Goal: Task Accomplishment & Management: Manage account settings

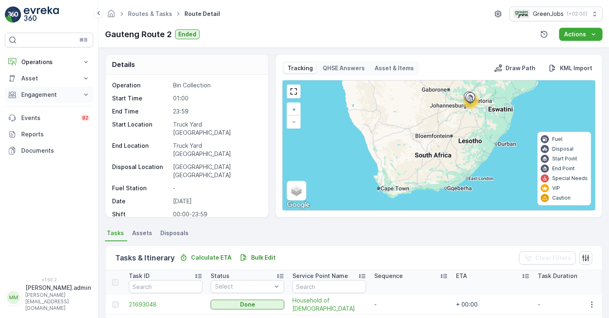
click at [53, 94] on p "Engagement" at bounding box center [49, 95] width 56 height 8
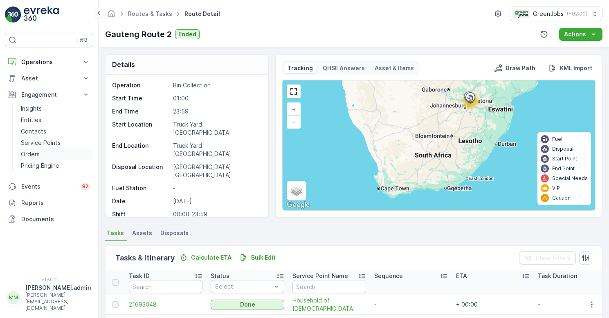
click at [36, 154] on p "Orders" at bounding box center [30, 154] width 19 height 8
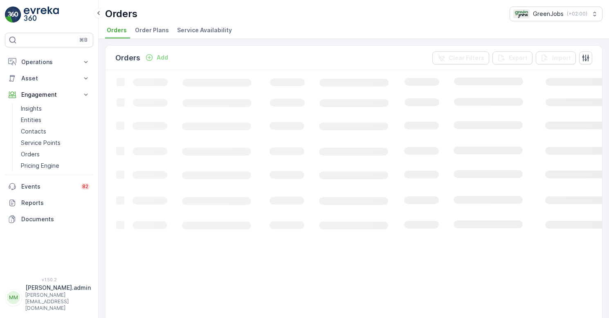
click at [148, 29] on span "Order Plans" at bounding box center [152, 30] width 34 height 8
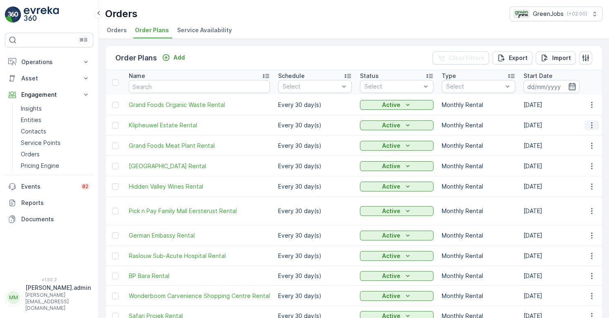
click at [591, 125] on icon "button" at bounding box center [591, 125] width 8 height 8
click at [572, 148] on span "Edit Order Plan" at bounding box center [576, 149] width 41 height 8
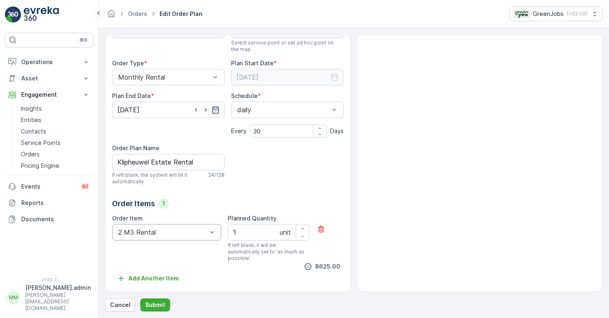
scroll to position [63, 0]
click at [137, 277] on p "Add Another Item" at bounding box center [153, 279] width 50 height 8
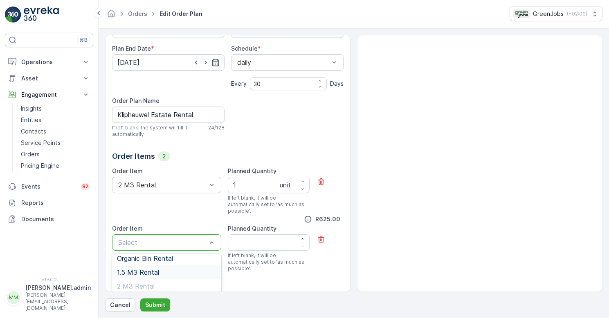
scroll to position [0, 0]
click at [174, 224] on div "625 R625.00" at bounding box center [227, 220] width 231 height 10
click at [156, 264] on span "Organic Bin Rental" at bounding box center [145, 262] width 56 height 7
click at [302, 240] on icon "button" at bounding box center [303, 238] width 2 height 1
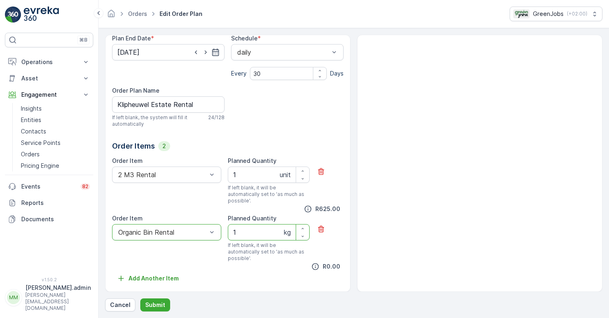
scroll to position [121, 0]
click at [300, 237] on icon "button" at bounding box center [302, 236] width 5 height 5
click at [302, 228] on icon "button" at bounding box center [302, 228] width 5 height 5
type Quantity "1"
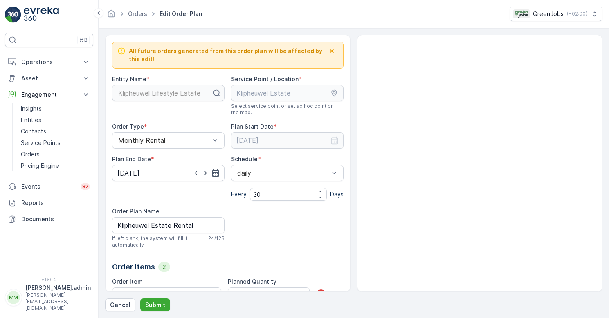
scroll to position [0, 0]
click at [157, 305] on p "Submit" at bounding box center [155, 305] width 20 height 8
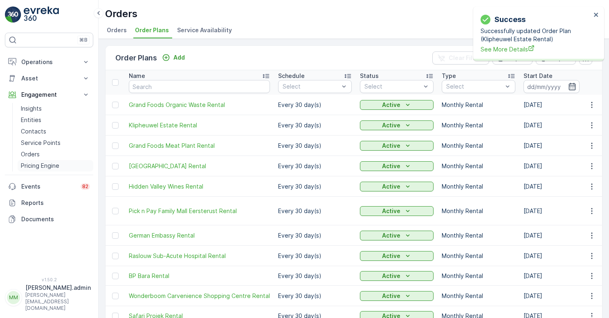
click at [43, 166] on p "Pricing Engine" at bounding box center [40, 166] width 38 height 8
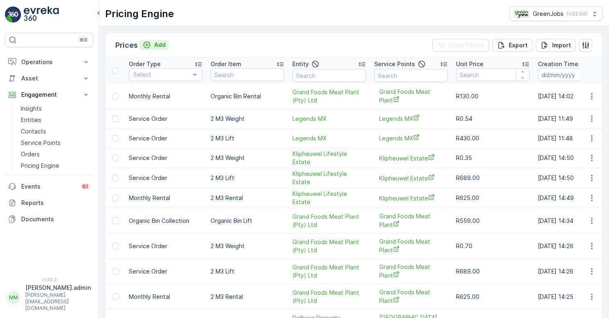
click at [158, 42] on p "Add" at bounding box center [159, 45] width 11 height 8
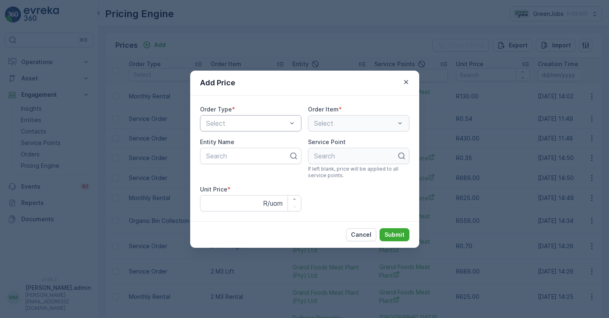
click at [296, 120] on div "Select" at bounding box center [250, 123] width 101 height 16
click at [259, 154] on span "Organic Bin Collection" at bounding box center [238, 157] width 67 height 7
click at [274, 152] on div at bounding box center [247, 155] width 84 height 7
click at [342, 142] on span "Organic Bin Rental" at bounding box center [341, 143] width 56 height 7
click at [224, 157] on p "Search" at bounding box center [247, 156] width 83 height 10
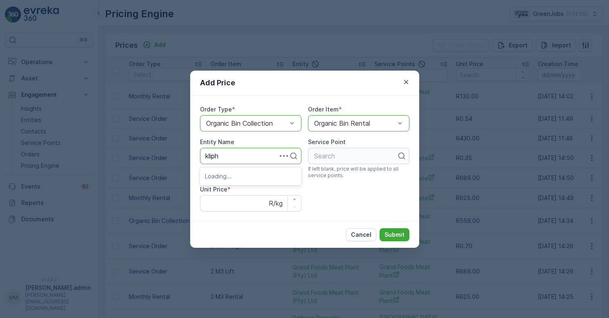
type input "kliphe"
click at [235, 175] on span "Klipheuwel Lifestyle Estate" at bounding box center [246, 176] width 82 height 7
click at [387, 155] on div at bounding box center [355, 155] width 84 height 7
drag, startPoint x: 299, startPoint y: 78, endPoint x: 295, endPoint y: 69, distance: 9.9
click at [295, 72] on div "Add Price" at bounding box center [304, 83] width 229 height 25
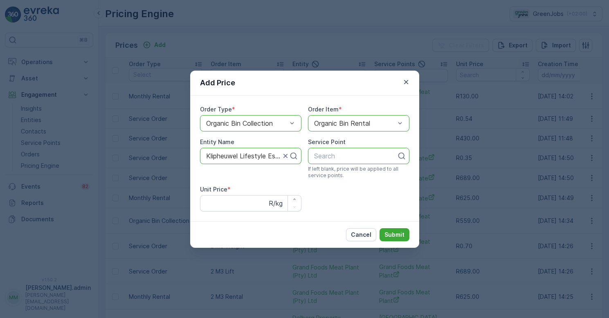
click at [324, 145] on label "Service Point" at bounding box center [327, 142] width 38 height 7
click at [319, 152] on p "Search" at bounding box center [355, 156] width 83 height 10
type input "kli"
click at [354, 178] on span "Klipheuwel Estate" at bounding box center [340, 176] width 54 height 7
click at [222, 207] on Price "Unit Price" at bounding box center [250, 203] width 101 height 16
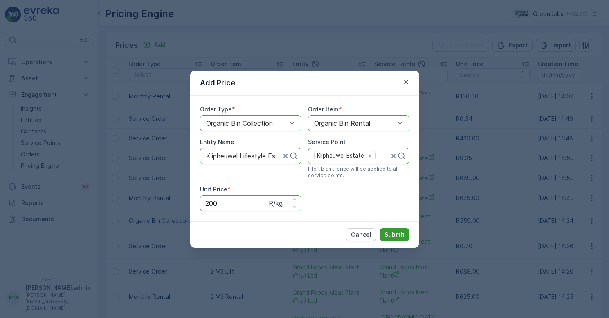
type Price "200"
click at [401, 236] on p "Submit" at bounding box center [394, 235] width 20 height 8
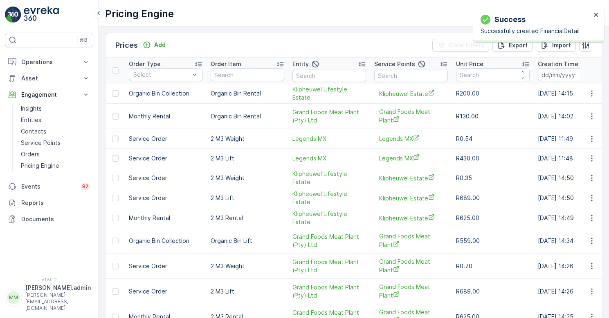
scroll to position [0, 9]
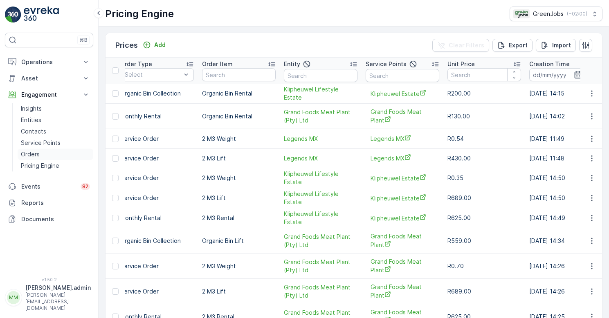
click at [34, 154] on p "Orders" at bounding box center [30, 154] width 19 height 8
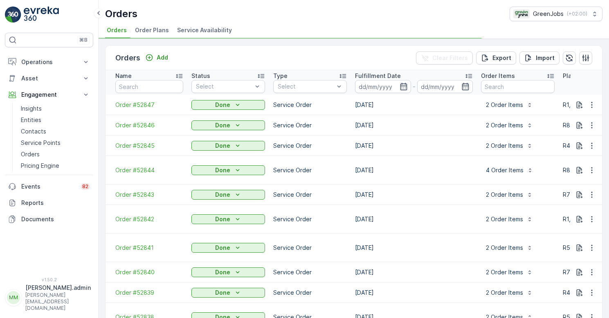
click at [150, 30] on span "Order Plans" at bounding box center [152, 30] width 34 height 8
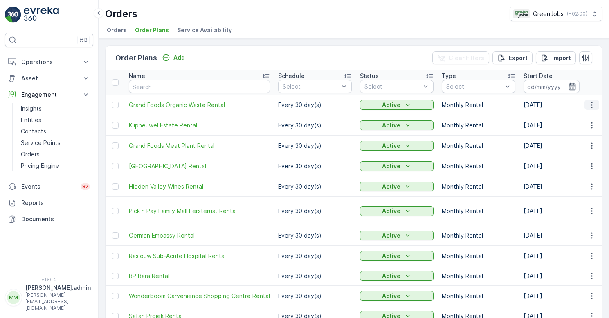
click at [589, 104] on icon "button" at bounding box center [591, 105] width 8 height 8
click at [580, 125] on span "Edit Order Plan" at bounding box center [576, 129] width 41 height 8
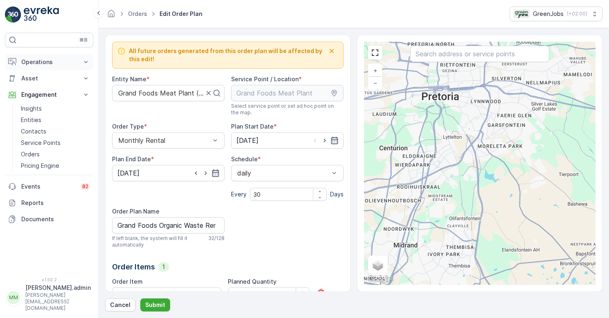
click at [44, 63] on p "Operations" at bounding box center [49, 62] width 56 height 8
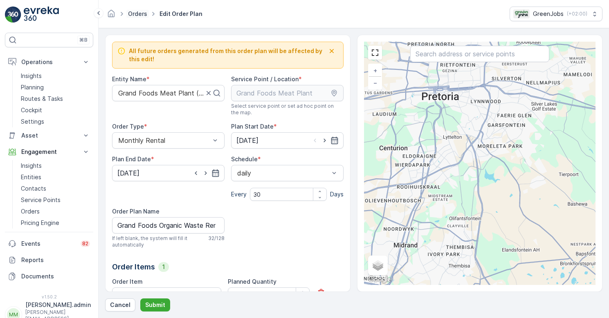
click at [137, 11] on link "Orders" at bounding box center [137, 13] width 19 height 7
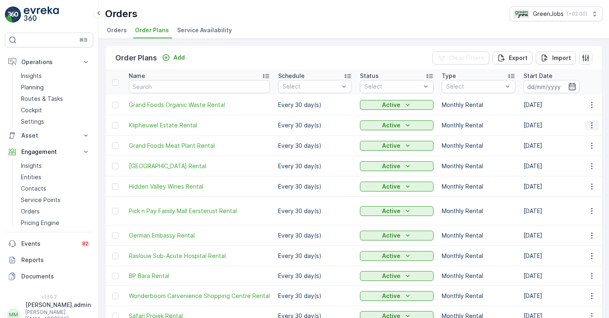
click at [589, 123] on icon "button" at bounding box center [591, 125] width 8 height 8
click at [580, 148] on span "Edit Order Plan" at bounding box center [576, 149] width 41 height 8
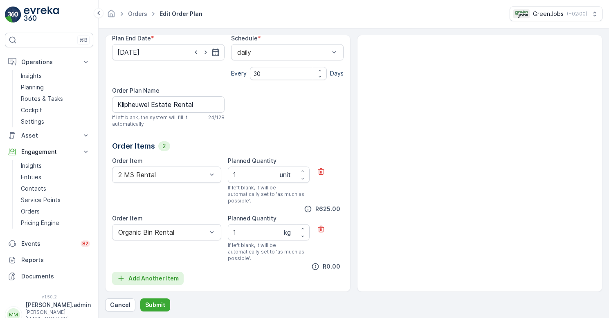
click at [121, 279] on icon "Add Another Item" at bounding box center [120, 278] width 5 height 5
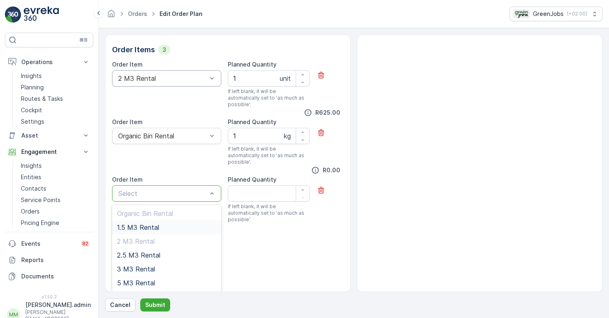
scroll to position [168, 0]
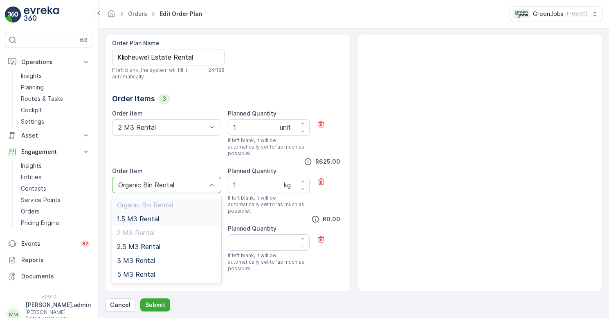
click at [200, 152] on div "Order Item 2 M3 Rental" at bounding box center [166, 133] width 109 height 47
click at [296, 191] on div "button" at bounding box center [302, 189] width 13 height 5
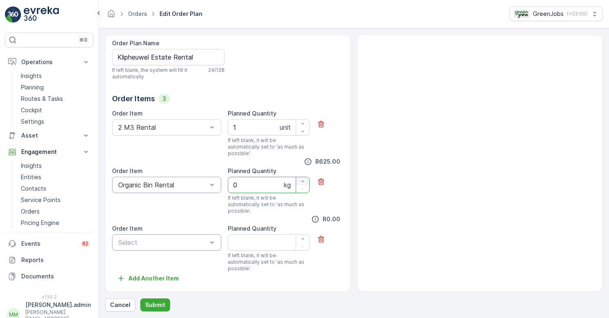
click at [302, 181] on icon "button" at bounding box center [303, 181] width 2 height 1
drag, startPoint x: 245, startPoint y: 184, endPoint x: 225, endPoint y: 185, distance: 20.4
click at [225, 184] on div "Order Item Organic Bin Rental Planned Quantity 1 kg If left blank, it will be a…" at bounding box center [227, 190] width 231 height 47
type Quantity "2"
click at [323, 198] on div at bounding box center [329, 190] width 27 height 47
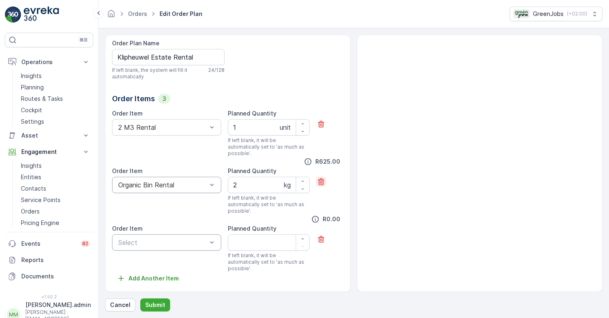
click at [320, 180] on icon "button" at bounding box center [321, 182] width 6 height 7
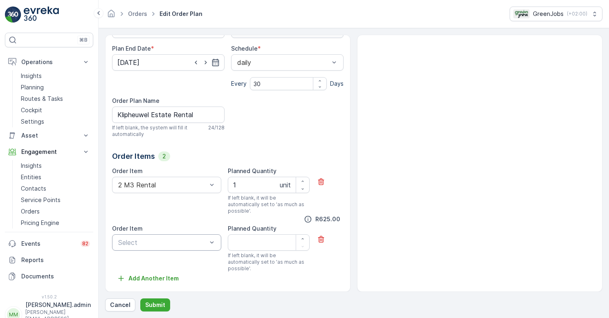
scroll to position [111, 0]
click at [152, 263] on span "Organic Bin Rental" at bounding box center [145, 262] width 56 height 7
click at [303, 238] on icon "button" at bounding box center [302, 239] width 5 height 5
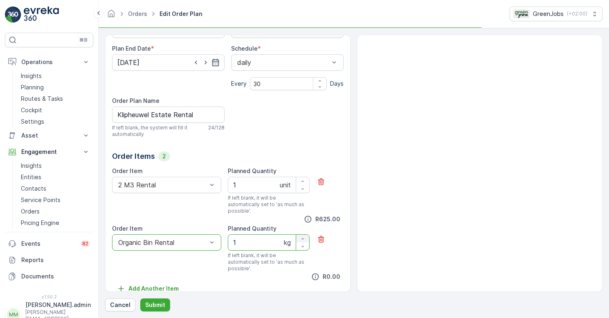
click at [303, 238] on icon "button" at bounding box center [302, 239] width 5 height 5
type Quantity "4"
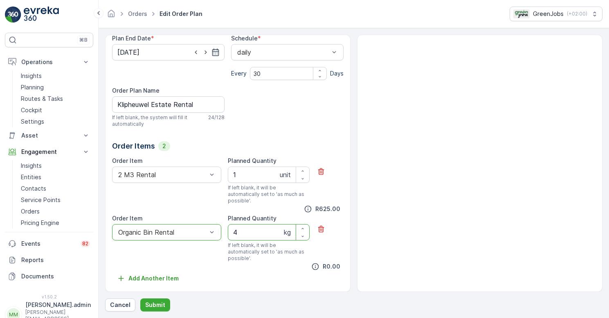
scroll to position [121, 0]
click at [265, 271] on div "0 R0.00" at bounding box center [227, 267] width 231 height 10
click at [319, 230] on icon "button" at bounding box center [321, 229] width 8 height 8
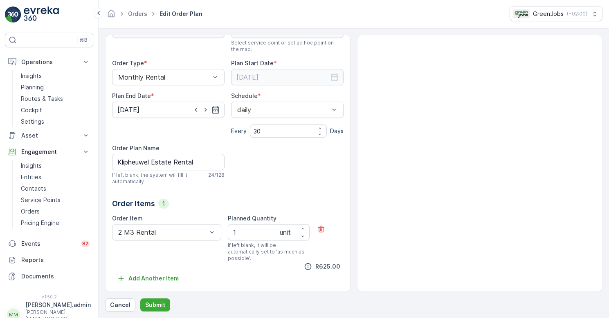
scroll to position [53, 0]
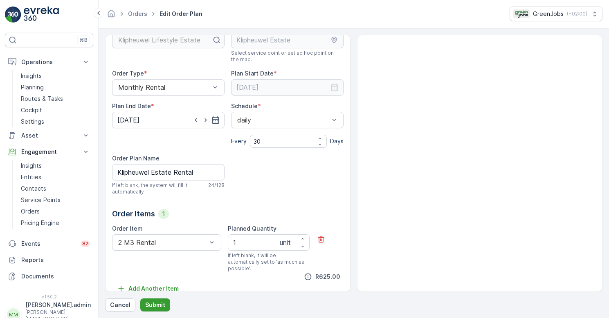
click at [159, 303] on p "Submit" at bounding box center [155, 305] width 20 height 8
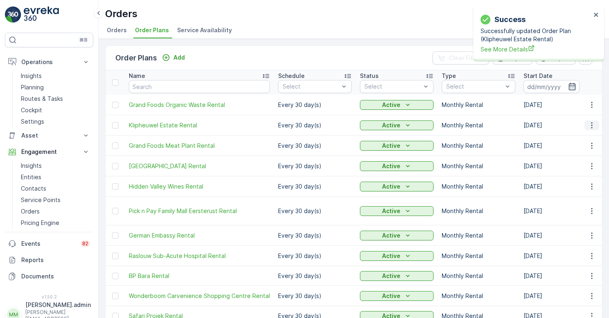
click at [587, 126] on icon "button" at bounding box center [591, 125] width 8 height 8
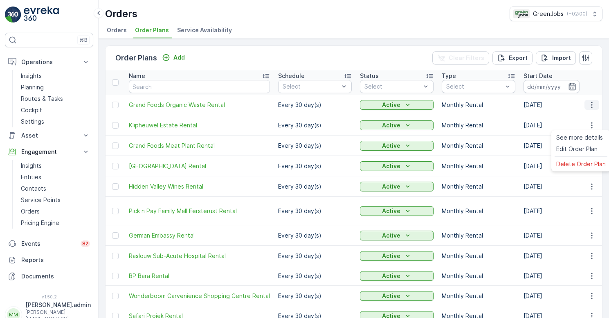
click at [588, 105] on icon "button" at bounding box center [591, 105] width 8 height 8
click at [579, 128] on span "Edit Order Plan" at bounding box center [576, 129] width 41 height 8
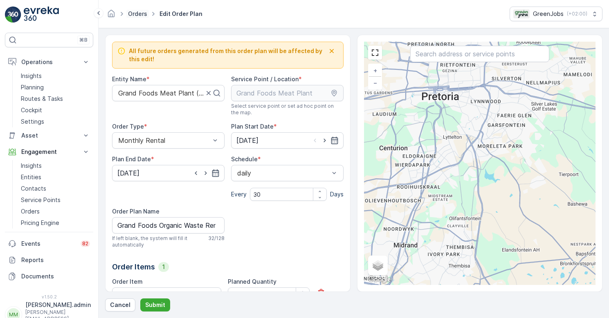
click at [140, 13] on link "Orders" at bounding box center [137, 13] width 19 height 7
click at [34, 222] on p "Pricing Engine" at bounding box center [40, 223] width 38 height 8
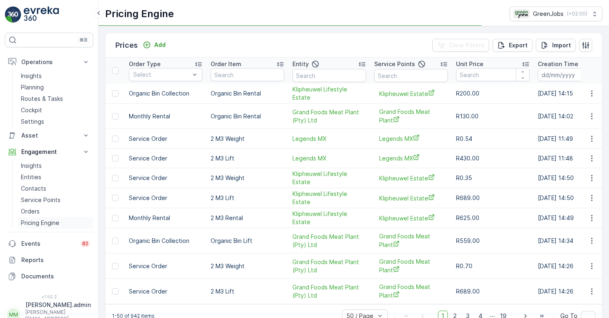
click at [49, 224] on p "Pricing Engine" at bounding box center [40, 223] width 38 height 8
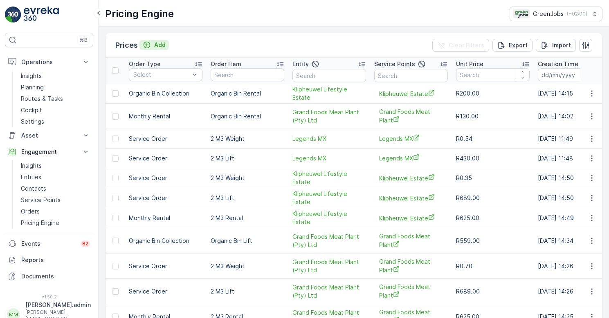
click at [160, 43] on p "Add" at bounding box center [159, 45] width 11 height 8
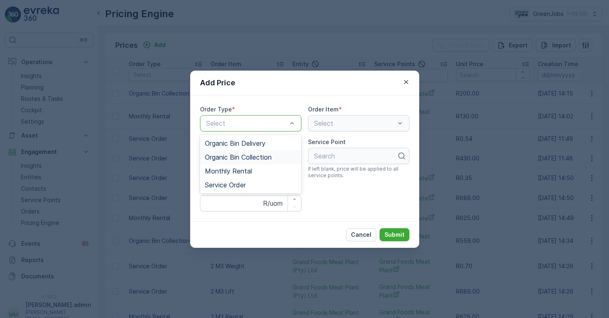
click at [253, 156] on span "Organic Bin Collection" at bounding box center [238, 157] width 67 height 7
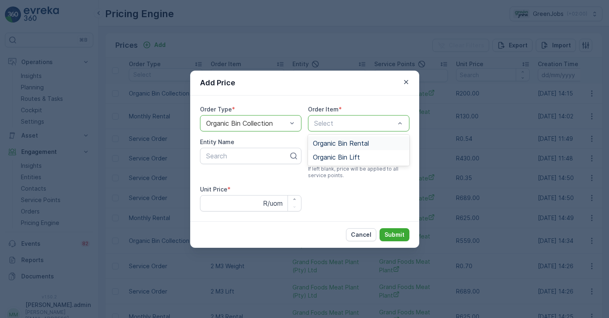
click at [367, 141] on span "Organic Bin Rental" at bounding box center [341, 143] width 56 height 7
click at [275, 157] on div at bounding box center [247, 155] width 84 height 7
type input "kli"
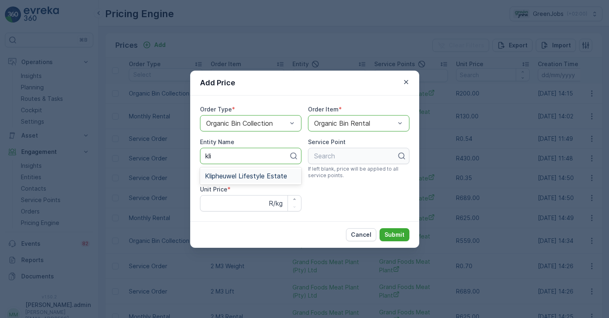
click at [244, 174] on span "Klipheuwel Lifestyle Estate" at bounding box center [246, 176] width 82 height 7
click at [372, 155] on div at bounding box center [355, 155] width 84 height 7
type input "kl"
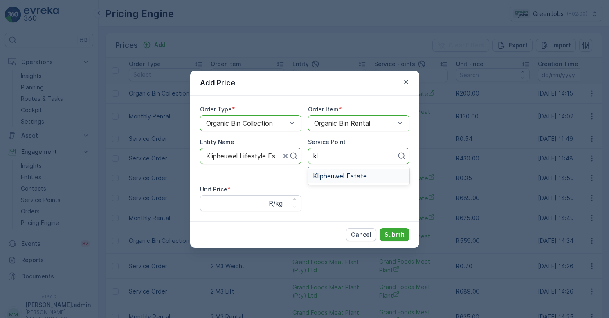
click at [341, 177] on span "Klipheuwel Estate" at bounding box center [340, 176] width 54 height 7
click at [226, 205] on Price "Unit Price" at bounding box center [250, 203] width 101 height 16
type Price "500"
click at [394, 234] on p "Submit" at bounding box center [394, 235] width 20 height 8
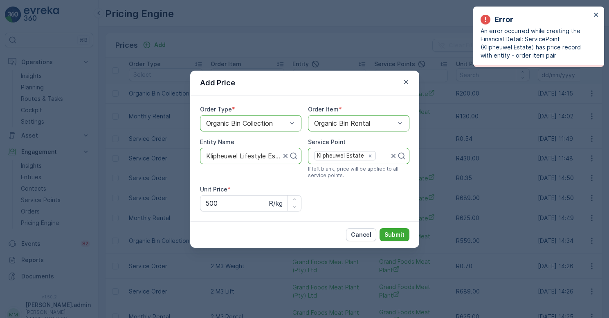
click at [592, 15] on div "Error An error occurred while creating the Financial Detail: ServicePoint (Klip…" at bounding box center [535, 36] width 115 height 51
click at [596, 11] on icon "close" at bounding box center [596, 14] width 6 height 7
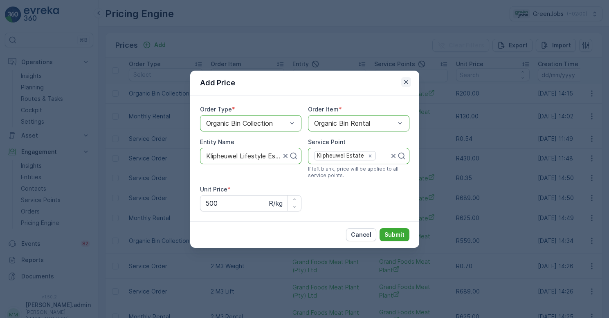
click at [406, 82] on icon "button" at bounding box center [405, 82] width 4 height 4
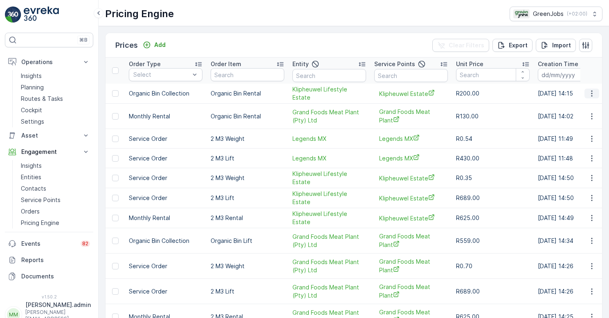
click at [590, 93] on icon "button" at bounding box center [591, 94] width 8 height 8
click at [590, 130] on span "Delete Price" at bounding box center [586, 132] width 34 height 8
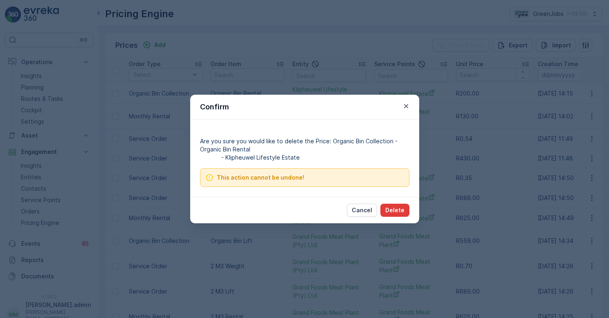
click at [392, 211] on p "Delete" at bounding box center [394, 210] width 19 height 8
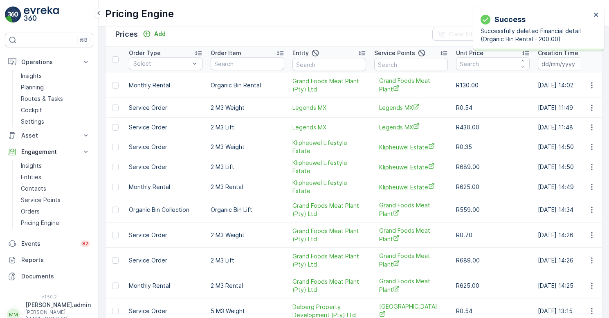
scroll to position [17, 0]
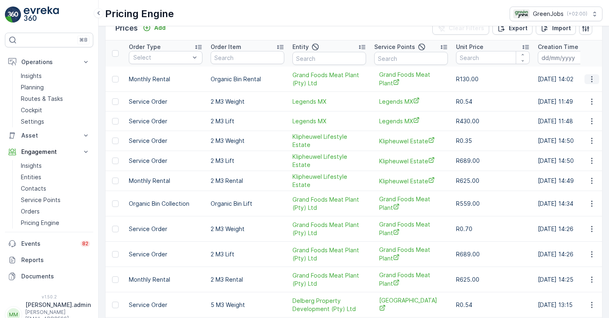
click at [590, 79] on icon "button" at bounding box center [591, 79] width 8 height 8
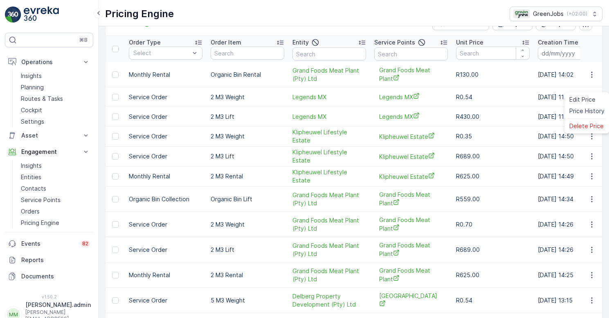
scroll to position [0, 0]
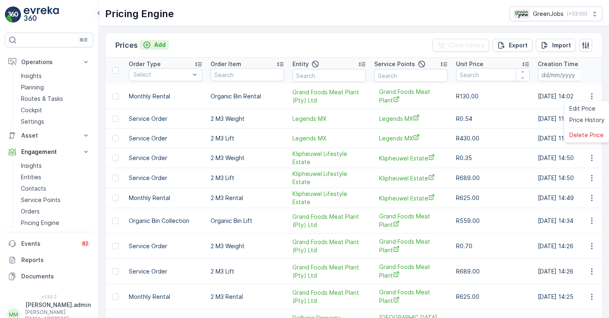
click at [161, 43] on p "Add" at bounding box center [159, 45] width 11 height 8
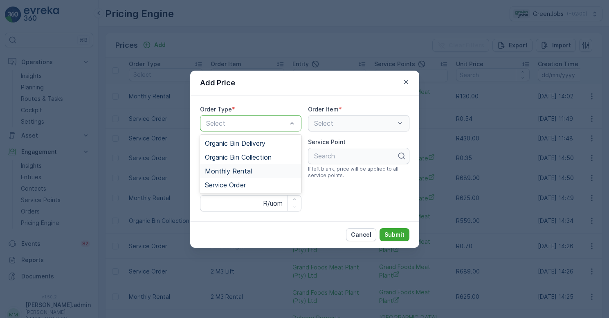
click at [243, 173] on span "Monthly Rental" at bounding box center [228, 171] width 47 height 7
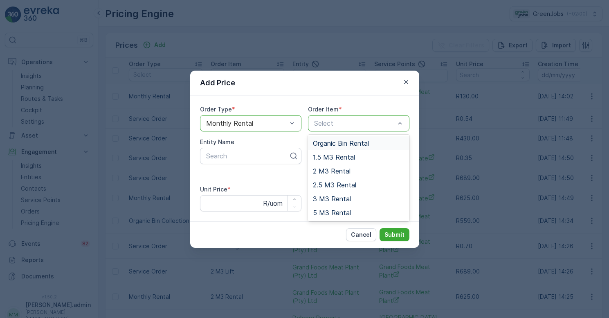
click at [359, 144] on span "Organic Bin Rental" at bounding box center [341, 143] width 56 height 7
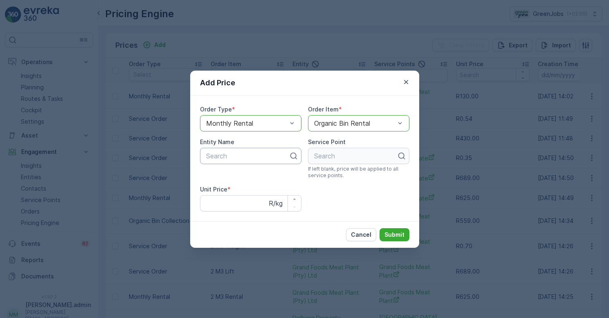
click at [274, 159] on div at bounding box center [247, 155] width 84 height 7
type input "kl"
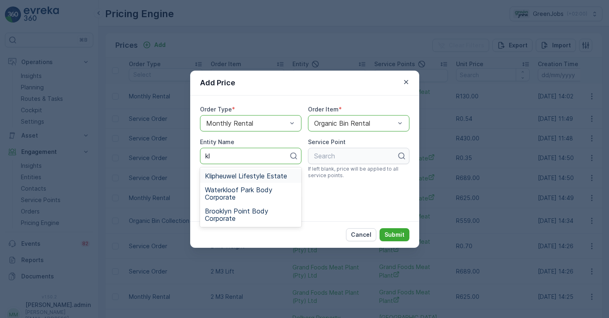
click at [242, 176] on span "Klipheuwel Lifestyle Estate" at bounding box center [246, 176] width 82 height 7
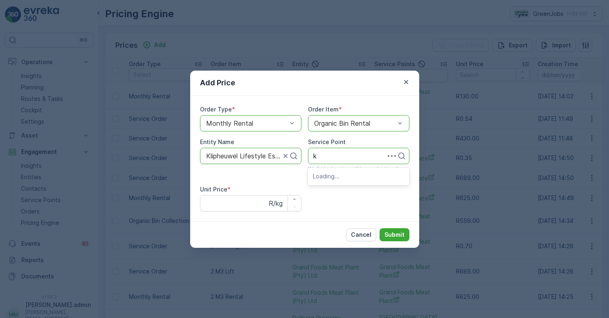
type input "kl"
click at [342, 176] on span "Klipheuwel Estate" at bounding box center [340, 176] width 54 height 7
click at [221, 206] on Price "Unit Price" at bounding box center [250, 203] width 101 height 16
type Price "200"
click at [399, 235] on p "Submit" at bounding box center [394, 235] width 20 height 8
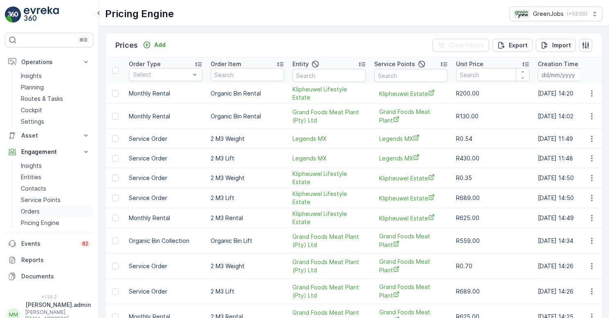
click at [36, 210] on p "Orders" at bounding box center [30, 212] width 19 height 8
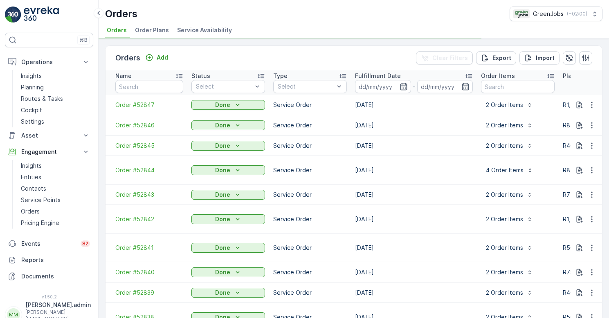
click at [152, 27] on span "Order Plans" at bounding box center [152, 30] width 34 height 8
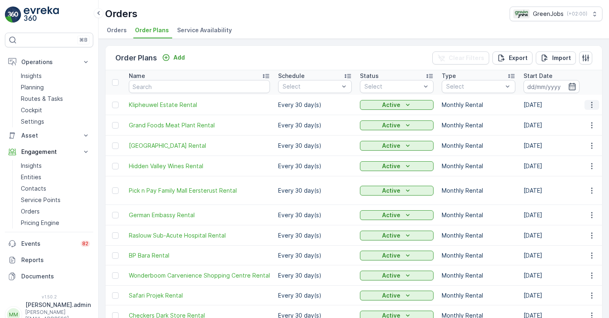
click at [591, 104] on icon "button" at bounding box center [591, 105] width 8 height 8
click at [596, 104] on button "button" at bounding box center [591, 105] width 15 height 10
click at [585, 129] on span "Edit Order Plan" at bounding box center [576, 129] width 41 height 8
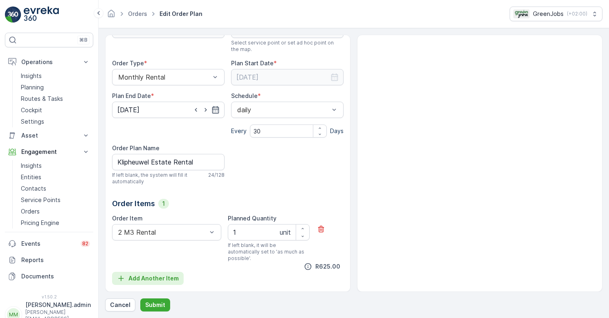
click at [163, 281] on p "Add Another Item" at bounding box center [153, 279] width 50 height 8
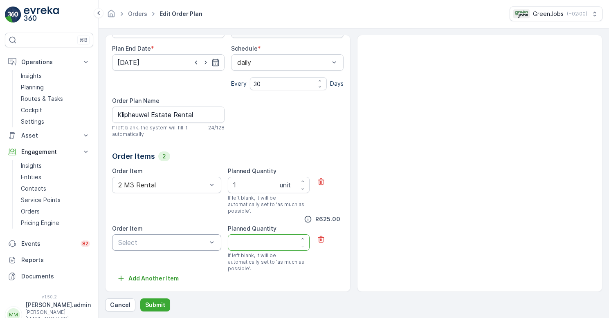
scroll to position [111, 0]
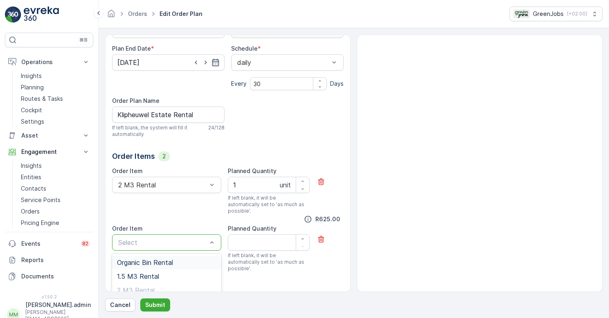
click at [172, 262] on span "Organic Bin Rental" at bounding box center [145, 262] width 56 height 7
click at [300, 239] on icon "button" at bounding box center [302, 239] width 5 height 5
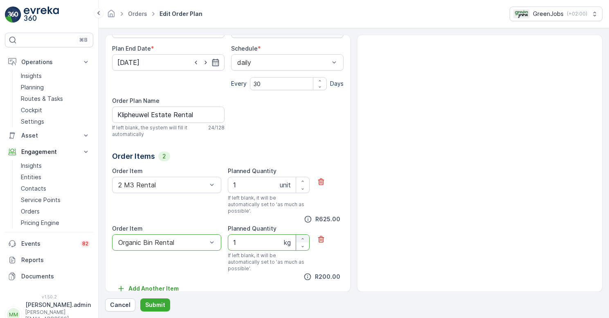
click at [300, 239] on icon "button" at bounding box center [302, 239] width 5 height 5
type Quantity "2"
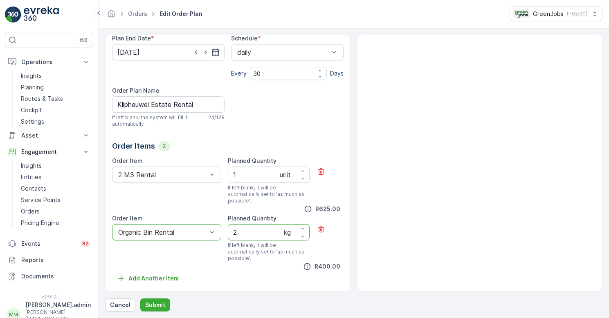
scroll to position [0, 0]
click at [121, 304] on p "Cancel" at bounding box center [120, 305] width 20 height 8
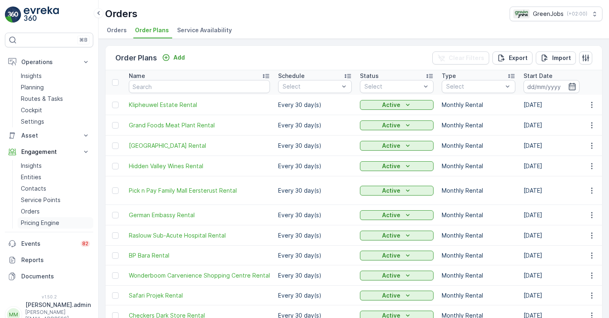
click at [38, 225] on p "Pricing Engine" at bounding box center [40, 223] width 38 height 8
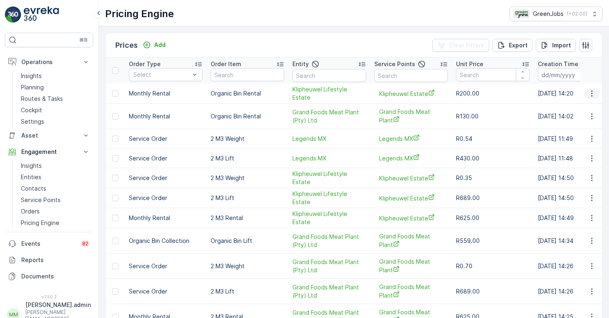
click at [590, 93] on icon "button" at bounding box center [591, 94] width 8 height 8
click at [582, 133] on span "Delete Price" at bounding box center [586, 132] width 34 height 8
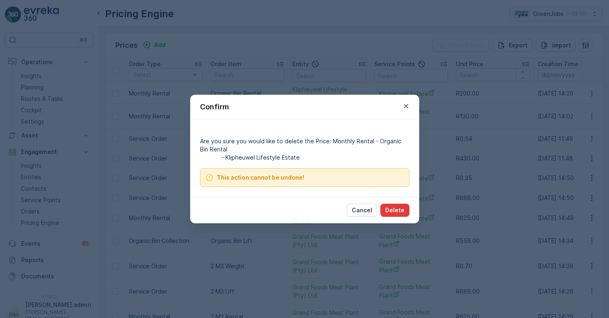
click at [396, 212] on p "Delete" at bounding box center [394, 210] width 19 height 8
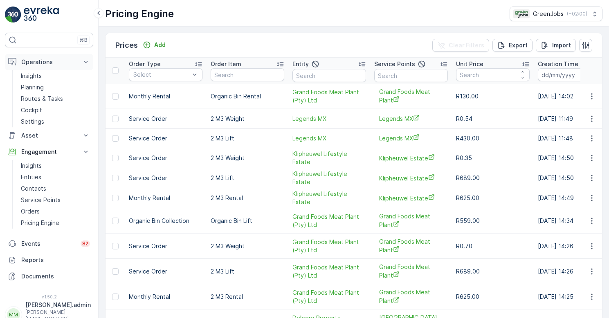
click at [39, 64] on p "Operations" at bounding box center [49, 62] width 56 height 8
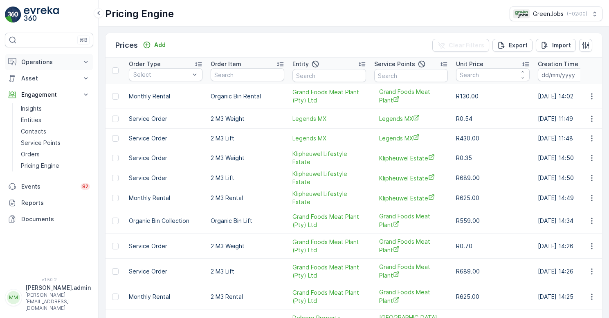
click at [43, 65] on p "Operations" at bounding box center [49, 62] width 56 height 8
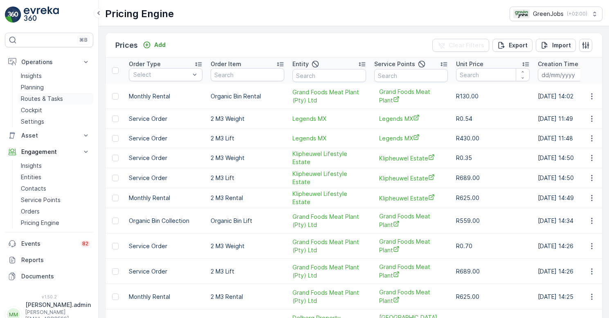
click at [47, 96] on p "Routes & Tasks" at bounding box center [42, 99] width 42 height 8
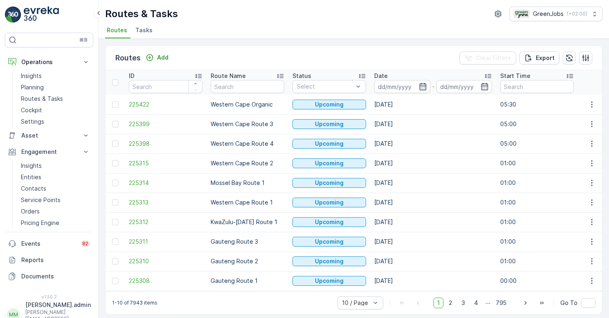
click at [143, 30] on span "Tasks" at bounding box center [143, 30] width 17 height 8
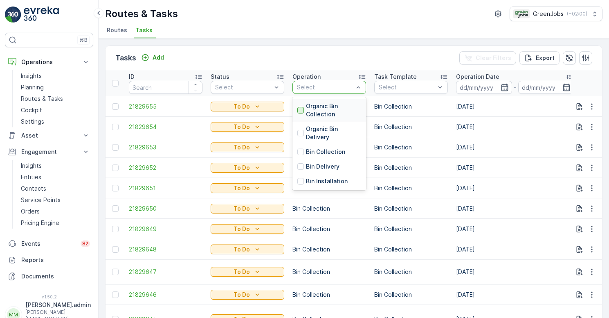
click at [303, 109] on div at bounding box center [300, 110] width 7 height 7
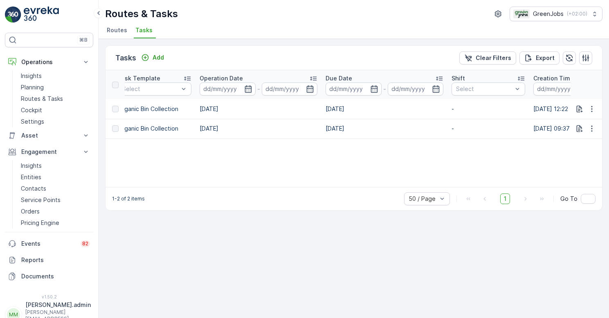
scroll to position [0, 267]
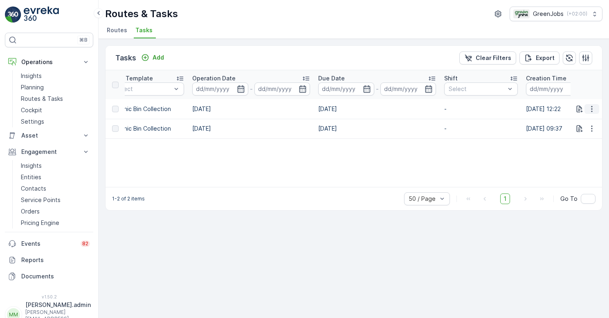
click at [591, 109] on icon "button" at bounding box center [591, 109] width 1 height 6
click at [576, 120] on span "See More Details" at bounding box center [581, 122] width 47 height 8
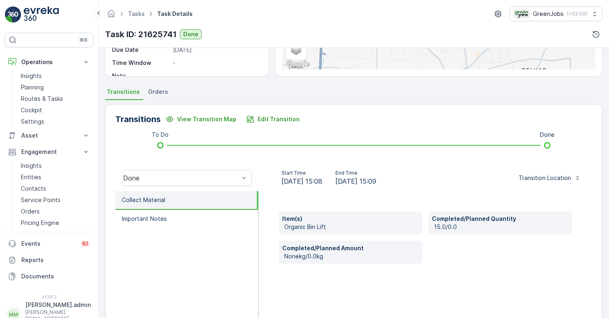
scroll to position [141, 0]
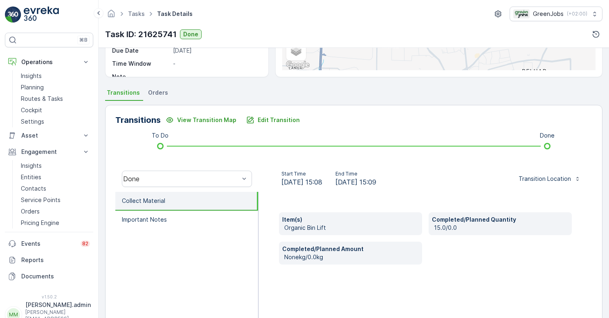
click at [157, 93] on span "Orders" at bounding box center [158, 93] width 20 height 8
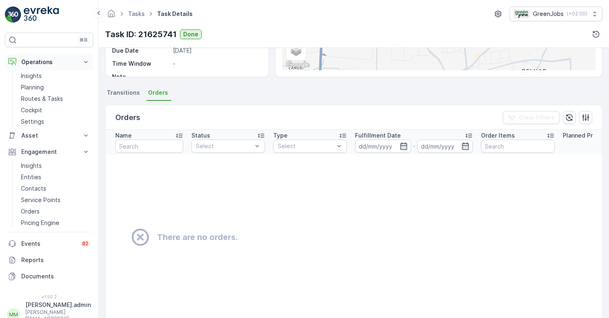
click at [32, 63] on p "Operations" at bounding box center [49, 62] width 56 height 8
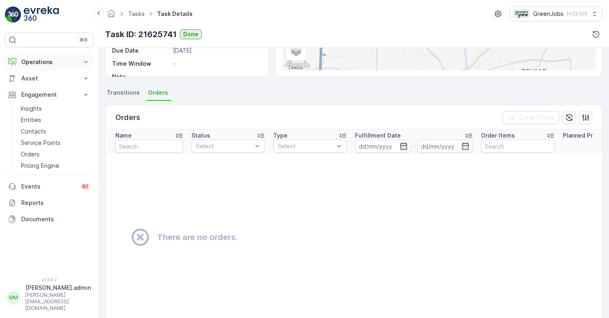
click at [43, 60] on p "Operations" at bounding box center [49, 62] width 56 height 8
